Goal: Check status: Check status

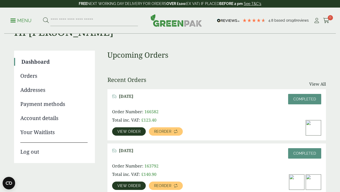
scroll to position [28, 0]
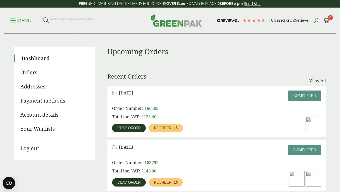
click at [131, 129] on span "View order" at bounding box center [128, 128] width 23 height 4
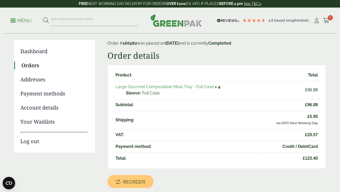
scroll to position [35, 0]
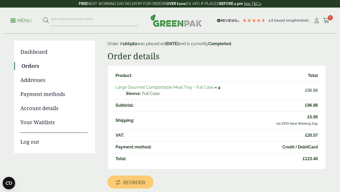
click at [154, 87] on link "Large Gourmet Compostable Meal Tray - Full Case" at bounding box center [164, 87] width 98 height 5
